Goal: Task Accomplishment & Management: Manage account settings

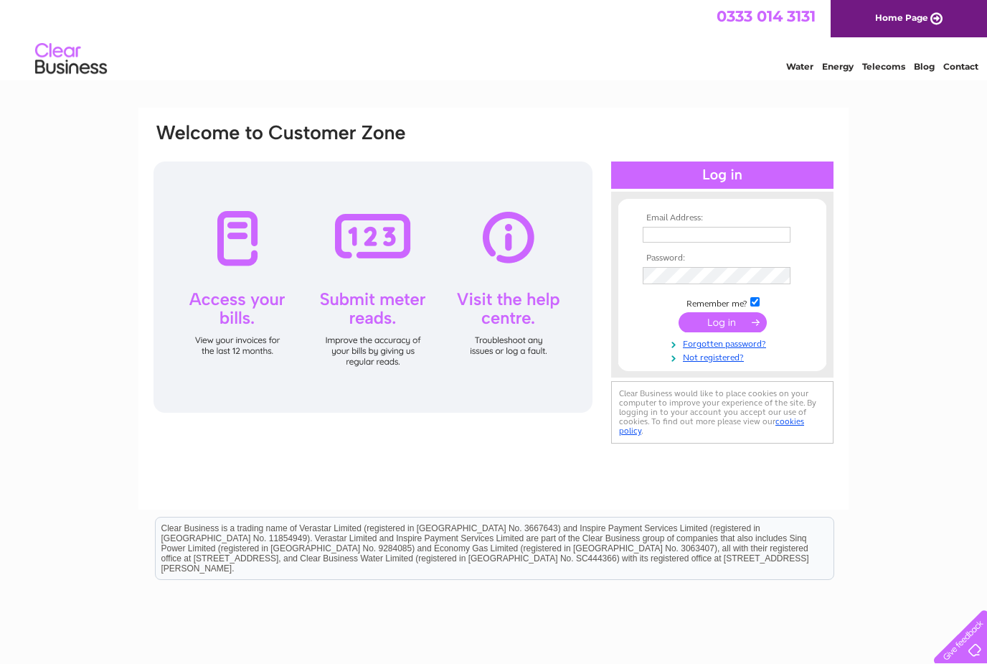
click at [732, 363] on link "Not registered?" at bounding box center [724, 356] width 163 height 14
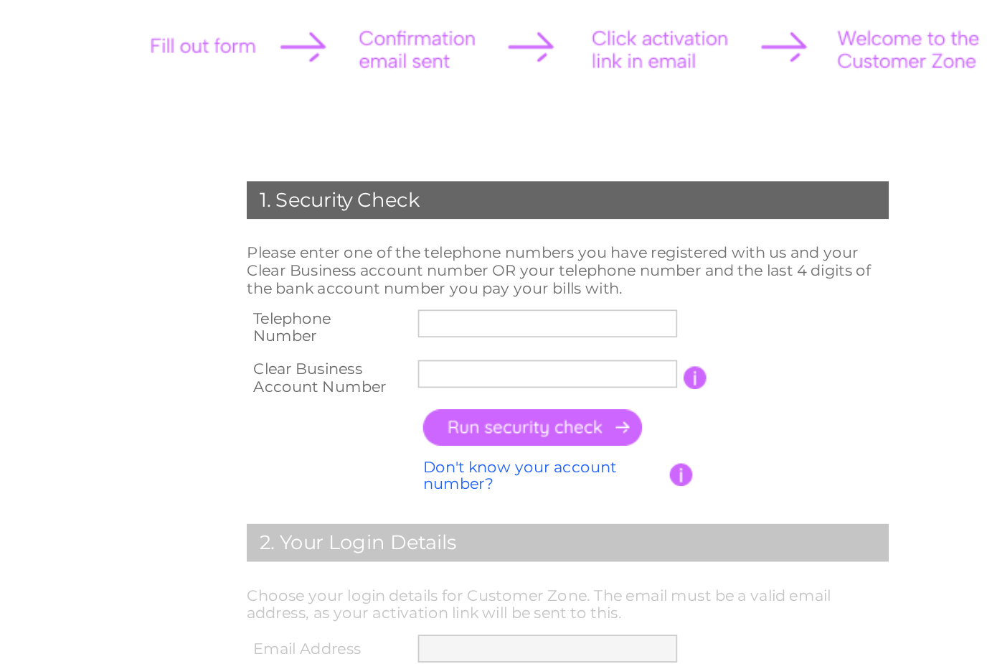
click at [408, 380] on input "text" at bounding box center [482, 388] width 148 height 16
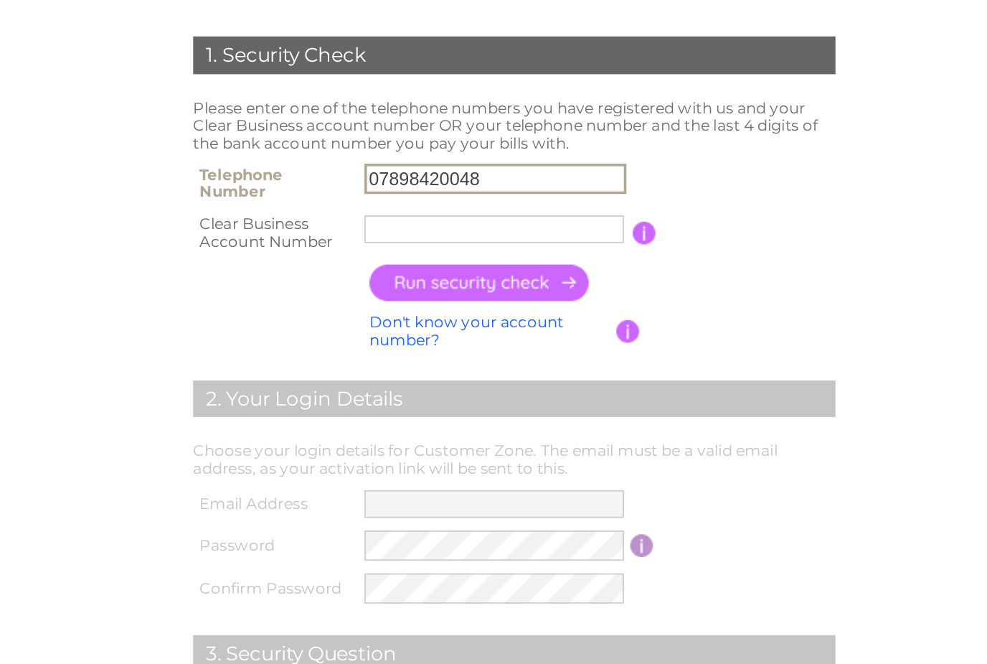
type input "07898420048"
click at [408, 408] on input "text" at bounding box center [482, 416] width 148 height 16
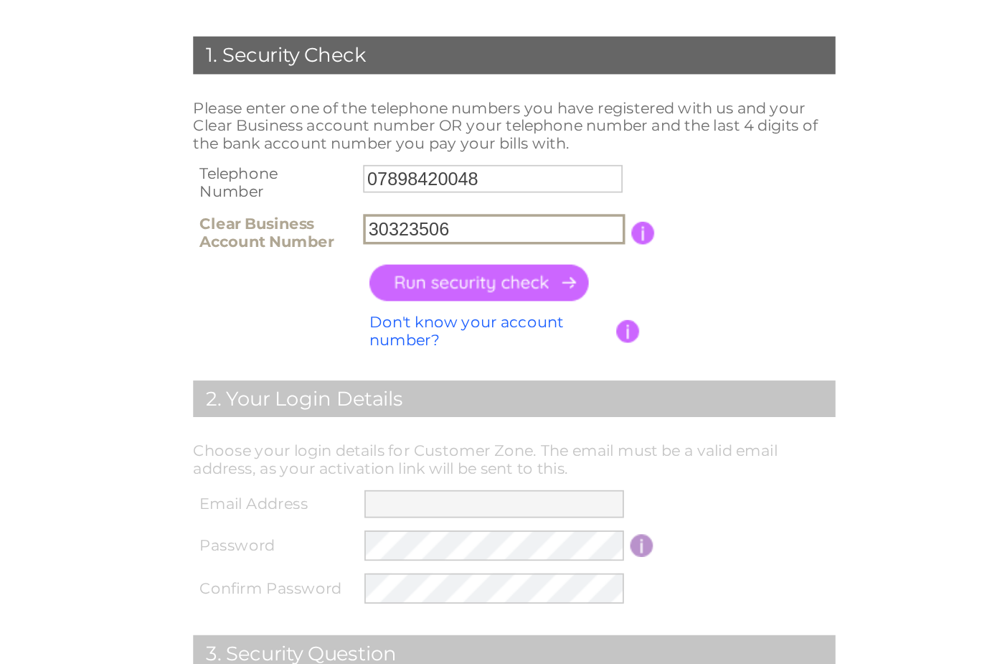
type input "30323506"
click at [411, 436] on input "button" at bounding box center [474, 446] width 126 height 21
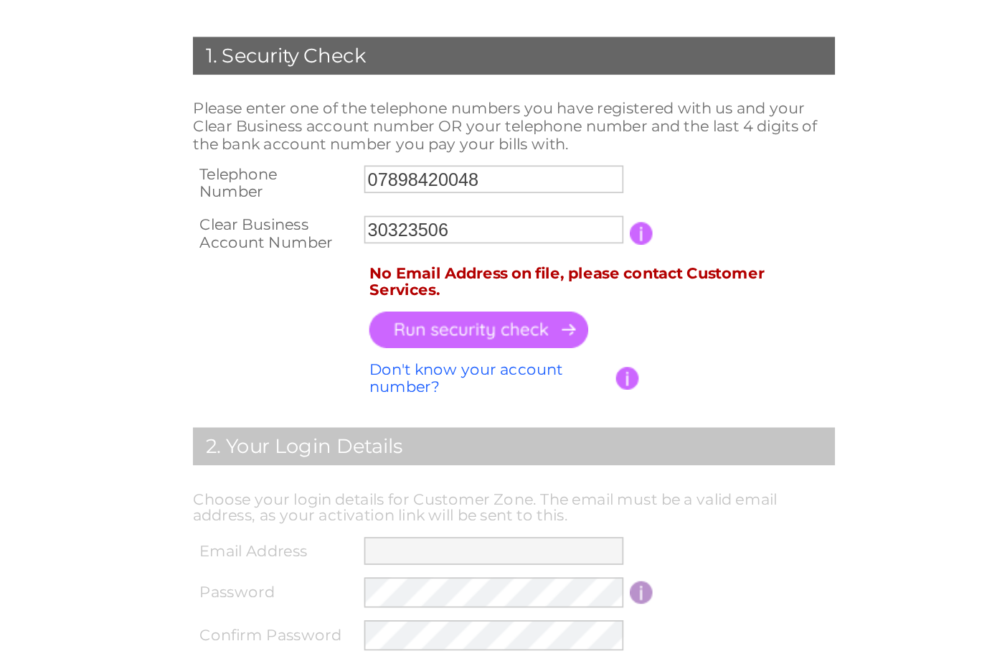
click at [408, 407] on td "No Email Address on file, please contact Customer Services." at bounding box center [544, 420] width 273 height 27
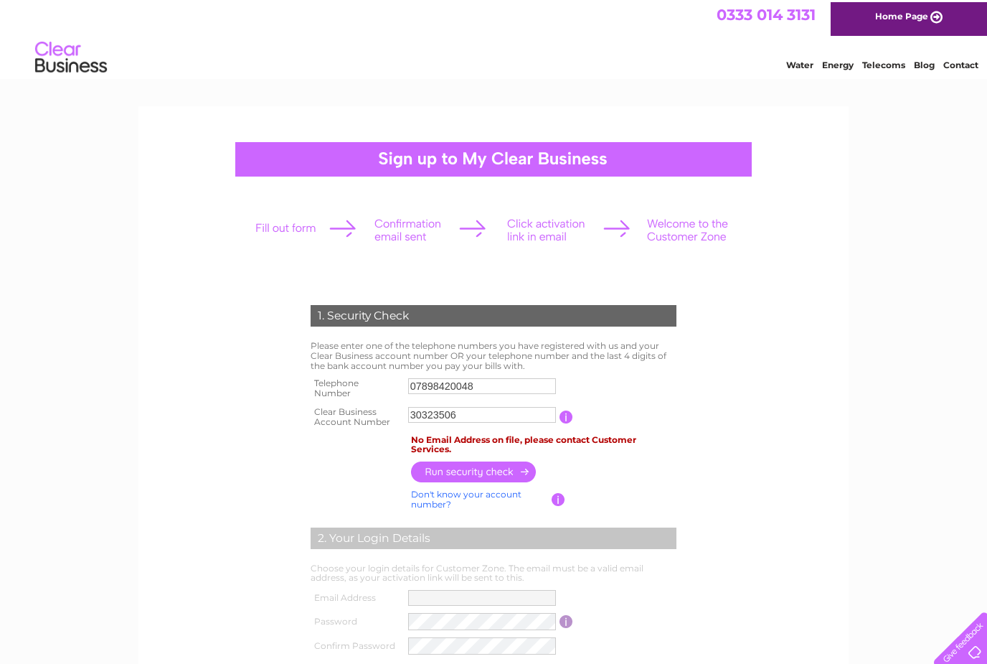
scroll to position [0, 0]
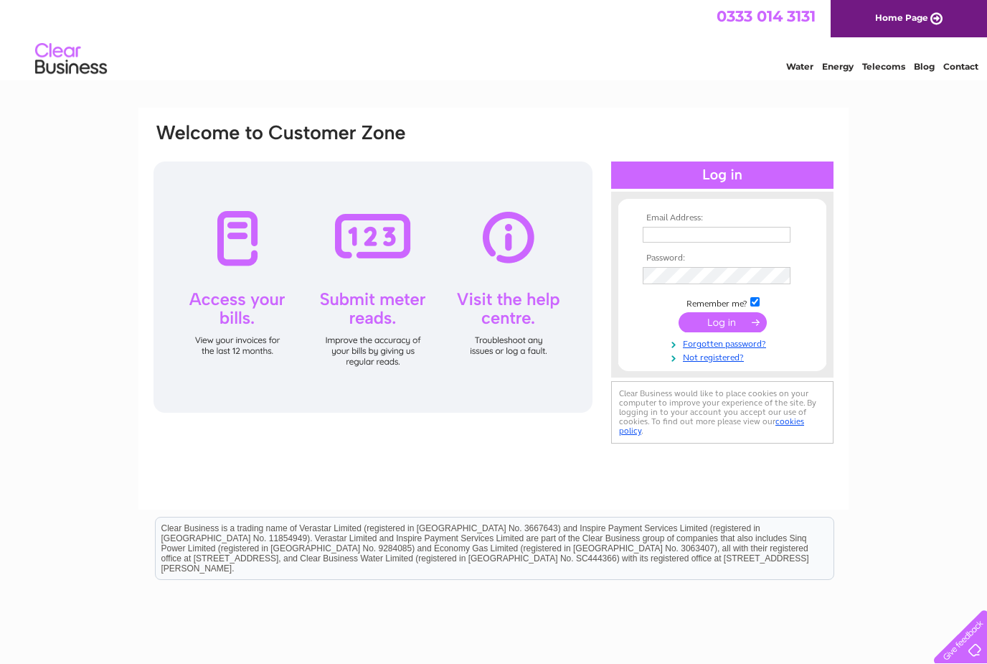
click at [694, 343] on link "Forgotten password?" at bounding box center [724, 343] width 163 height 14
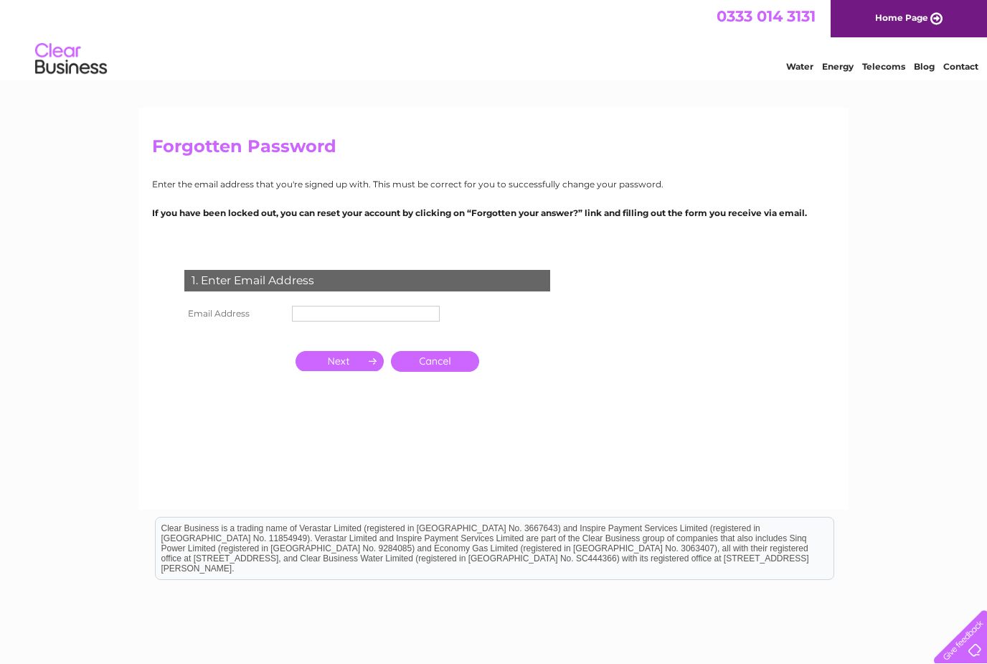
click at [306, 314] on input "text" at bounding box center [366, 314] width 148 height 16
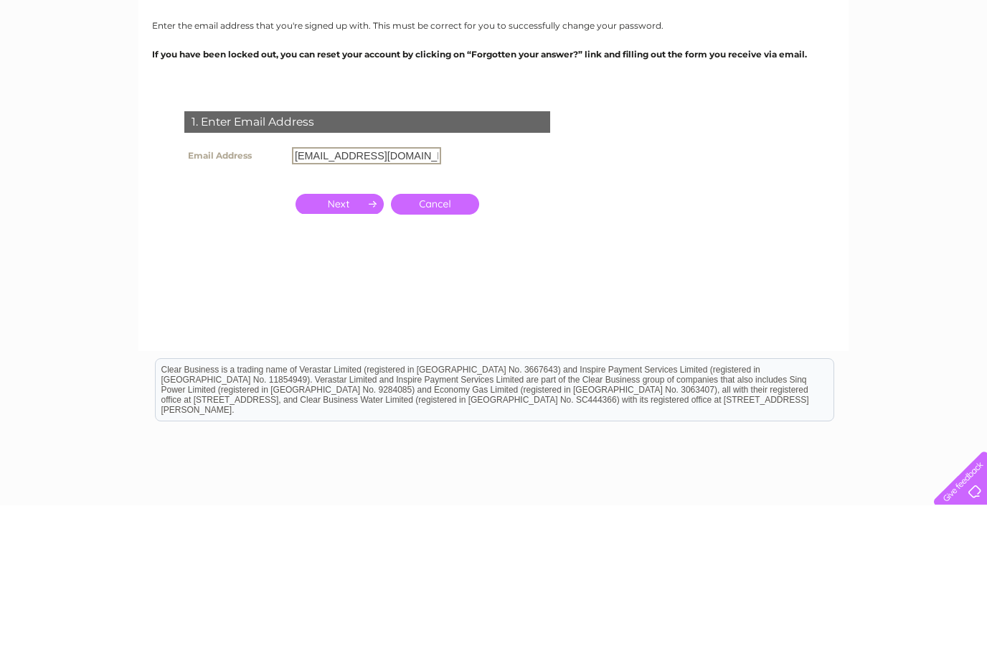
scroll to position [101, 0]
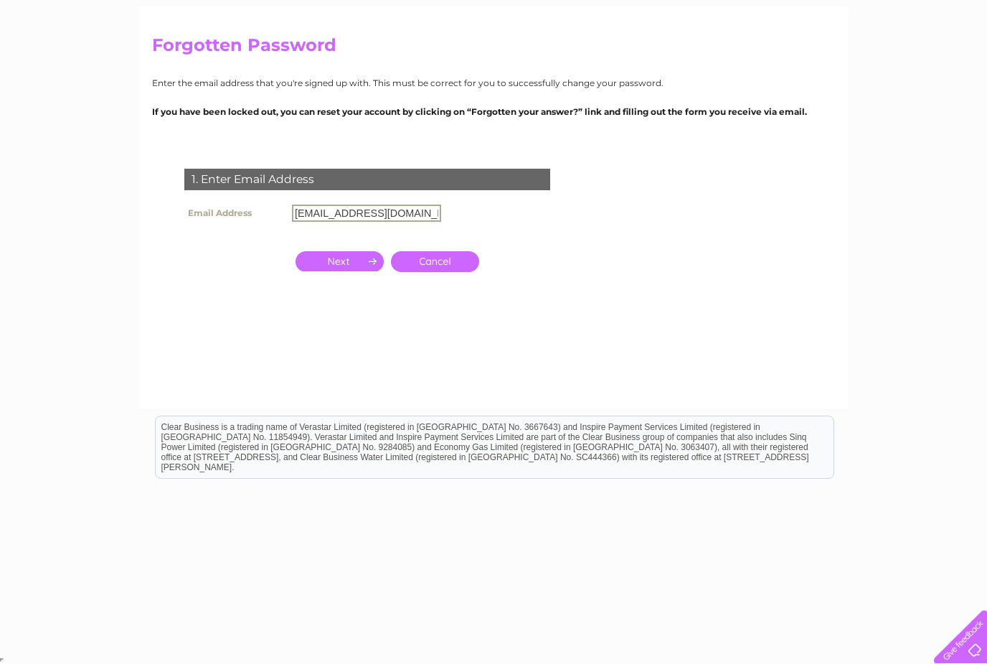
type input "[EMAIL_ADDRESS][DOMAIN_NAME]"
click at [332, 269] on input "button" at bounding box center [340, 261] width 88 height 20
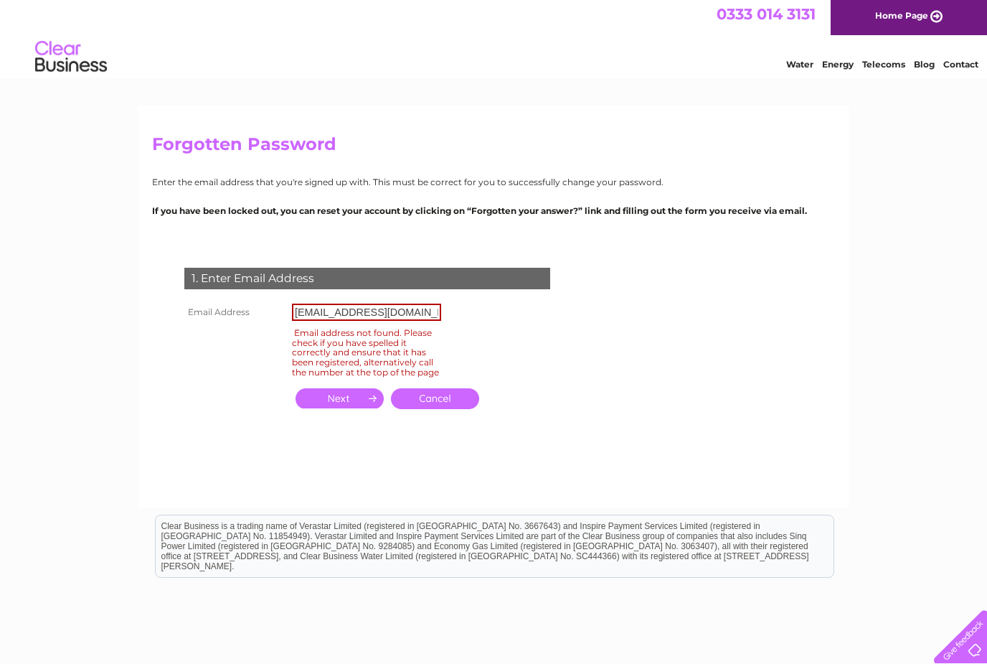
scroll to position [0, 0]
